Goal: Navigation & Orientation: Understand site structure

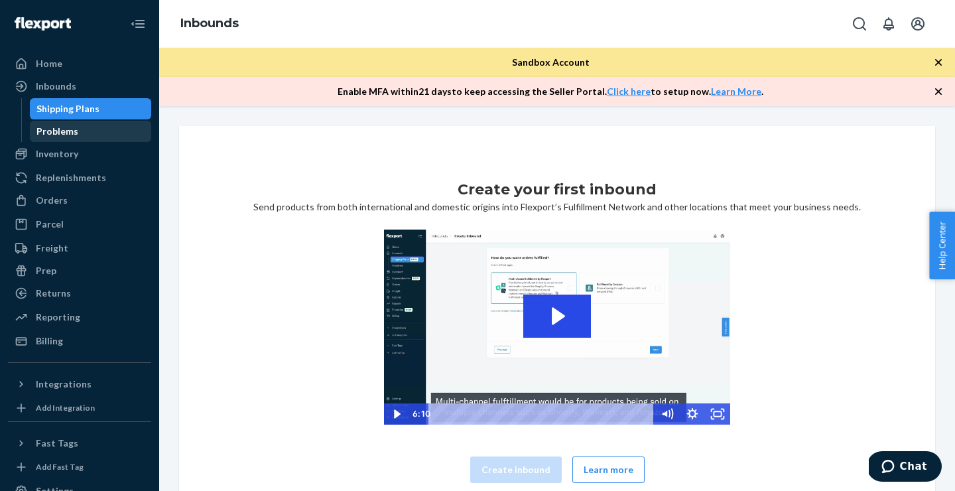
scroll to position [60, 0]
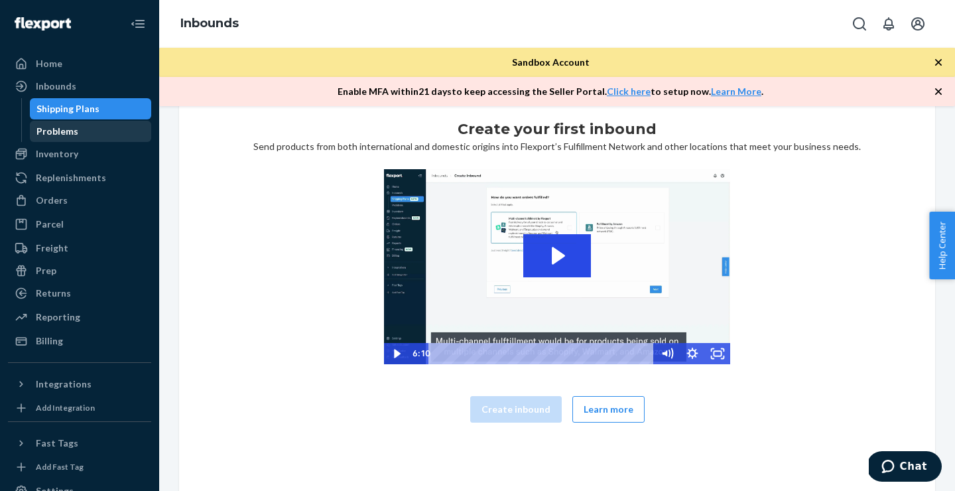
click at [69, 132] on div "Problems" at bounding box center [57, 131] width 42 height 13
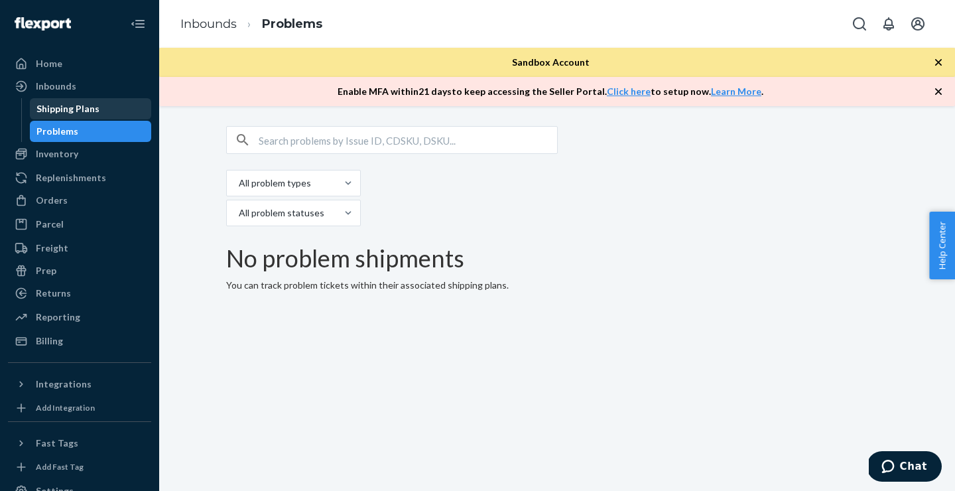
click at [70, 112] on div "Shipping Plans" at bounding box center [67, 108] width 63 height 13
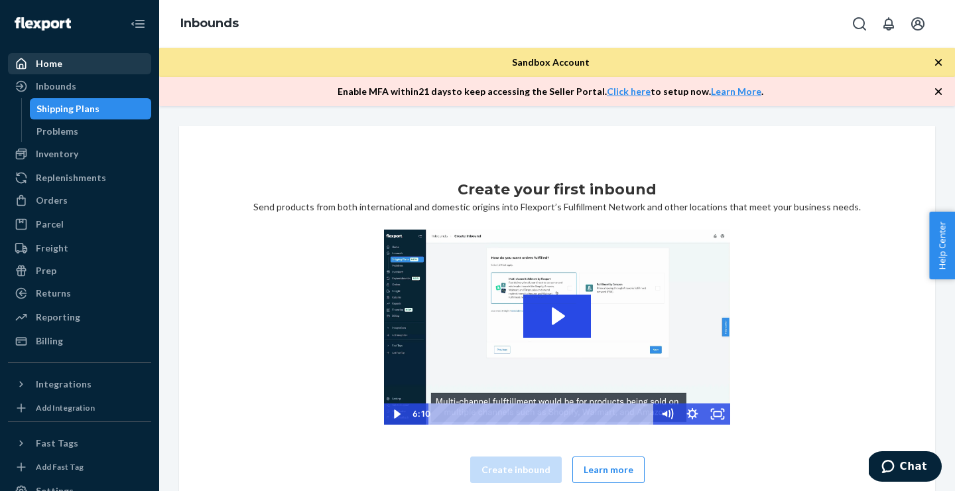
click at [50, 67] on div "Home" at bounding box center [49, 63] width 27 height 13
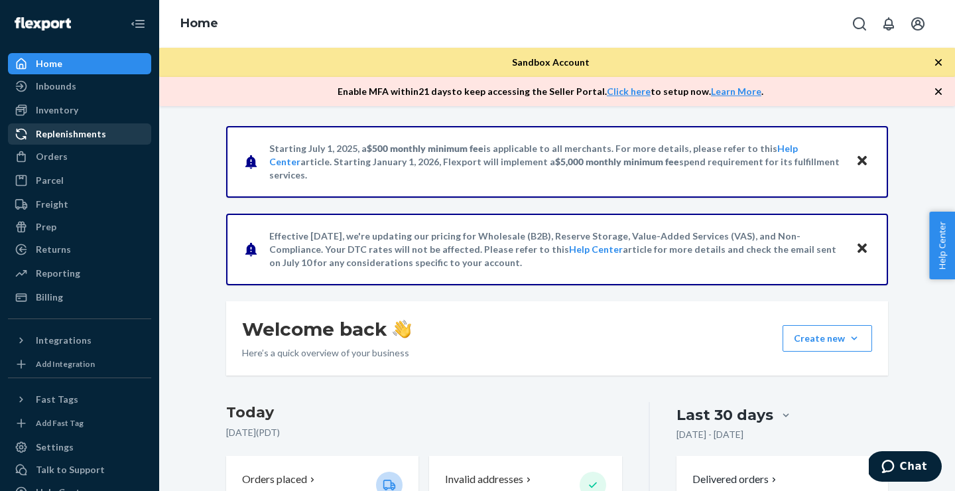
click at [52, 133] on div "Replenishments" at bounding box center [71, 133] width 70 height 13
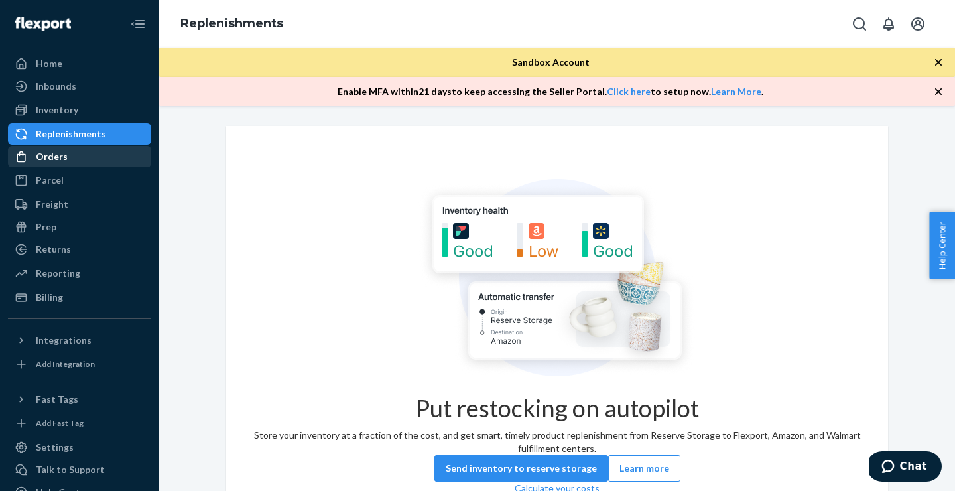
click at [52, 160] on div "Orders" at bounding box center [52, 156] width 32 height 13
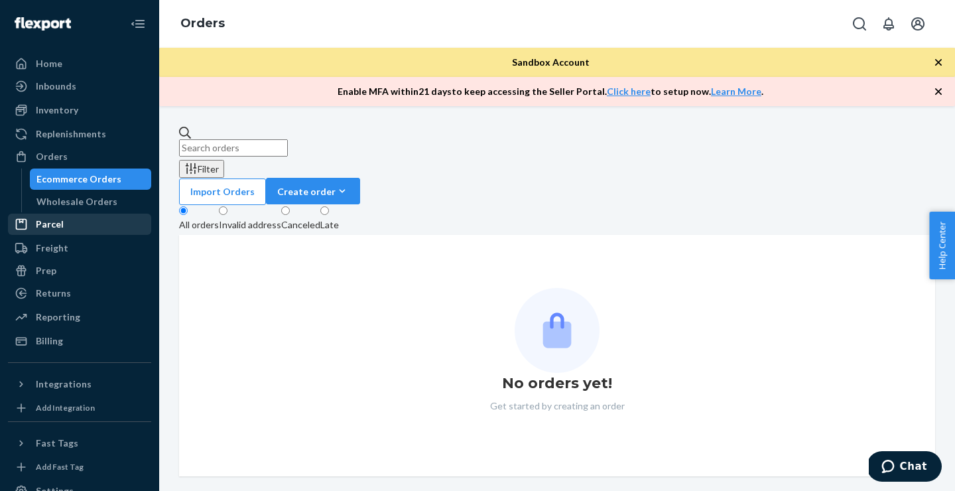
click at [51, 222] on div "Parcel" at bounding box center [50, 224] width 28 height 13
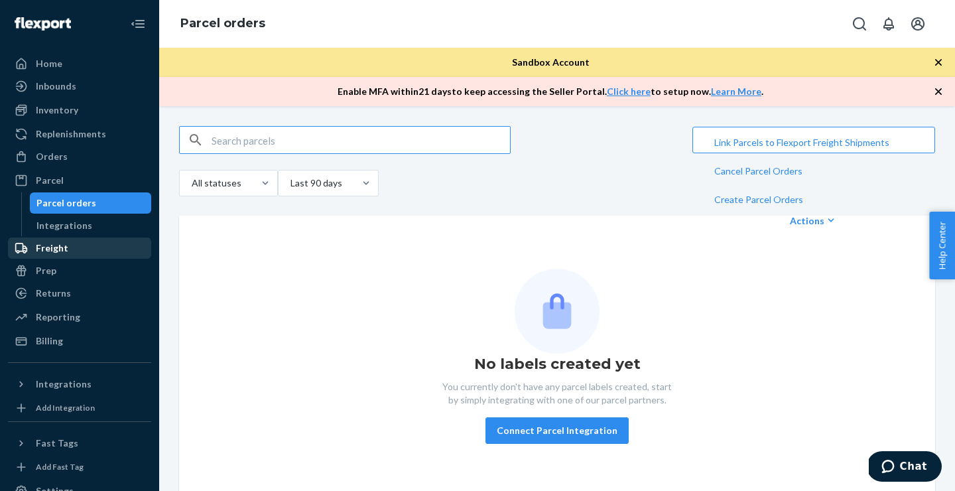
click at [51, 252] on div "Freight" at bounding box center [52, 247] width 32 height 13
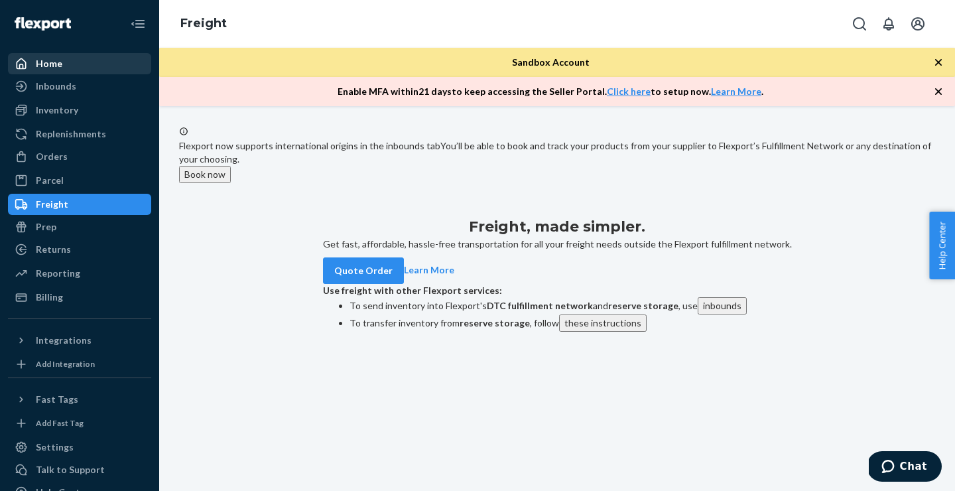
click at [52, 63] on div "Home" at bounding box center [49, 63] width 27 height 13
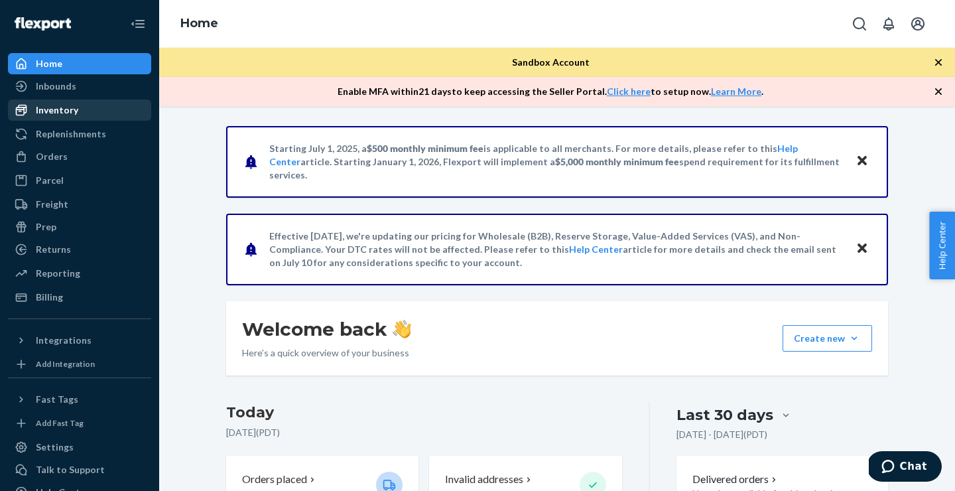
click at [56, 111] on div "Inventory" at bounding box center [57, 109] width 42 height 13
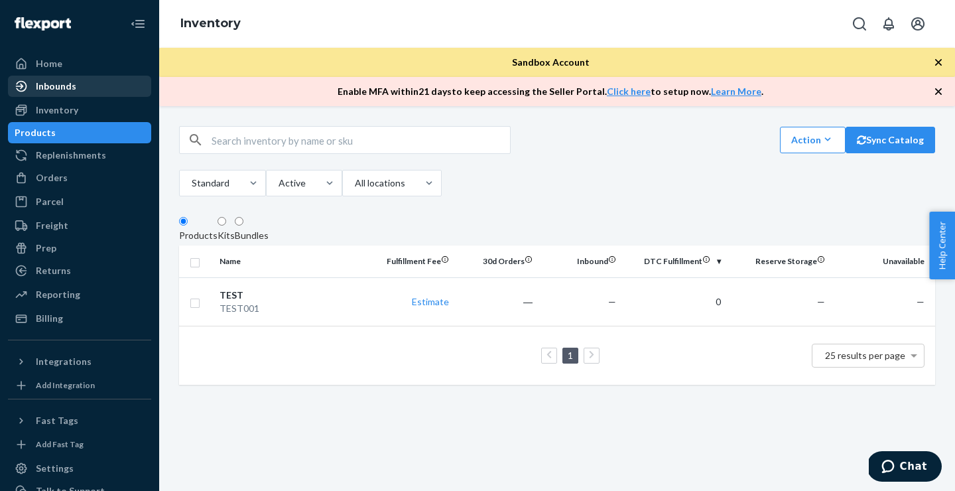
click at [68, 87] on div "Inbounds" at bounding box center [56, 86] width 40 height 13
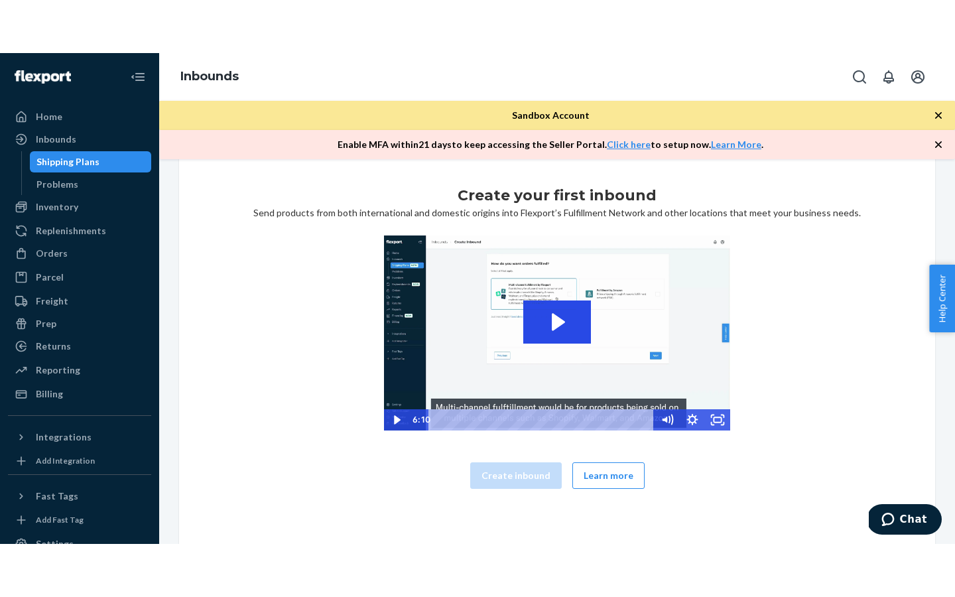
scroll to position [57, 0]
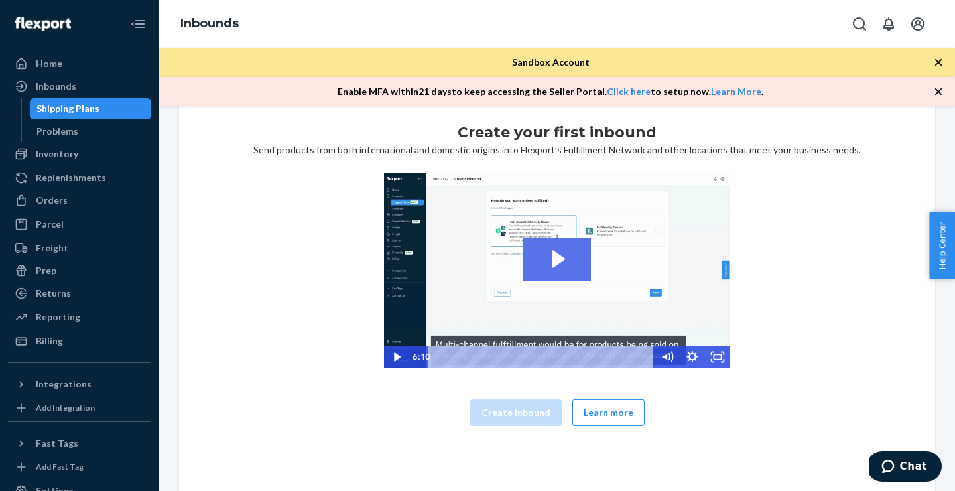
click at [558, 255] on icon "Play Video: 2023-09-11_Flexport_Inbounds_HighRes" at bounding box center [558, 259] width 13 height 17
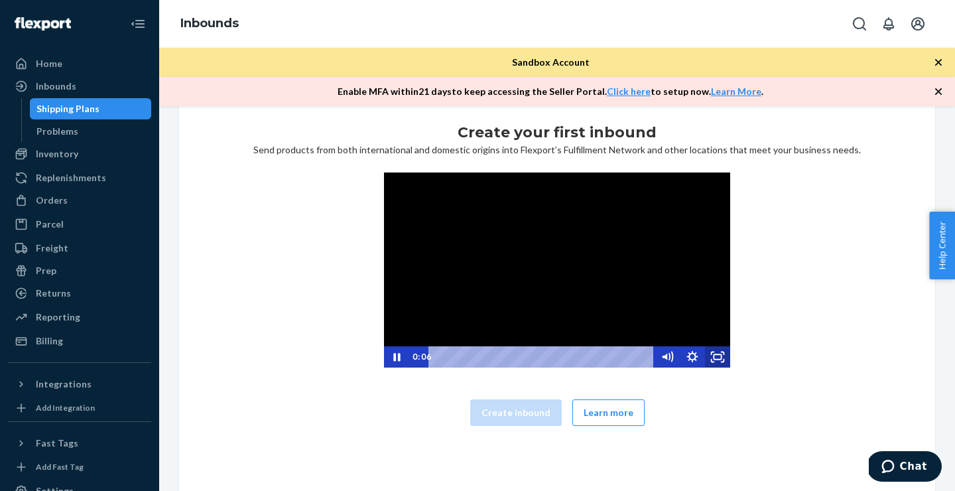
click at [716, 357] on icon "Fullscreen" at bounding box center [717, 356] width 25 height 21
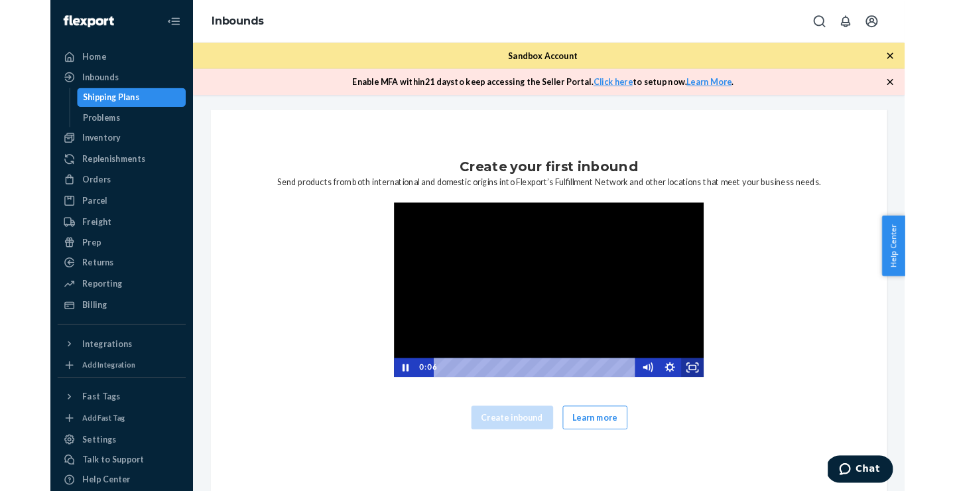
scroll to position [0, 0]
